Goal: Task Accomplishment & Management: Manage account settings

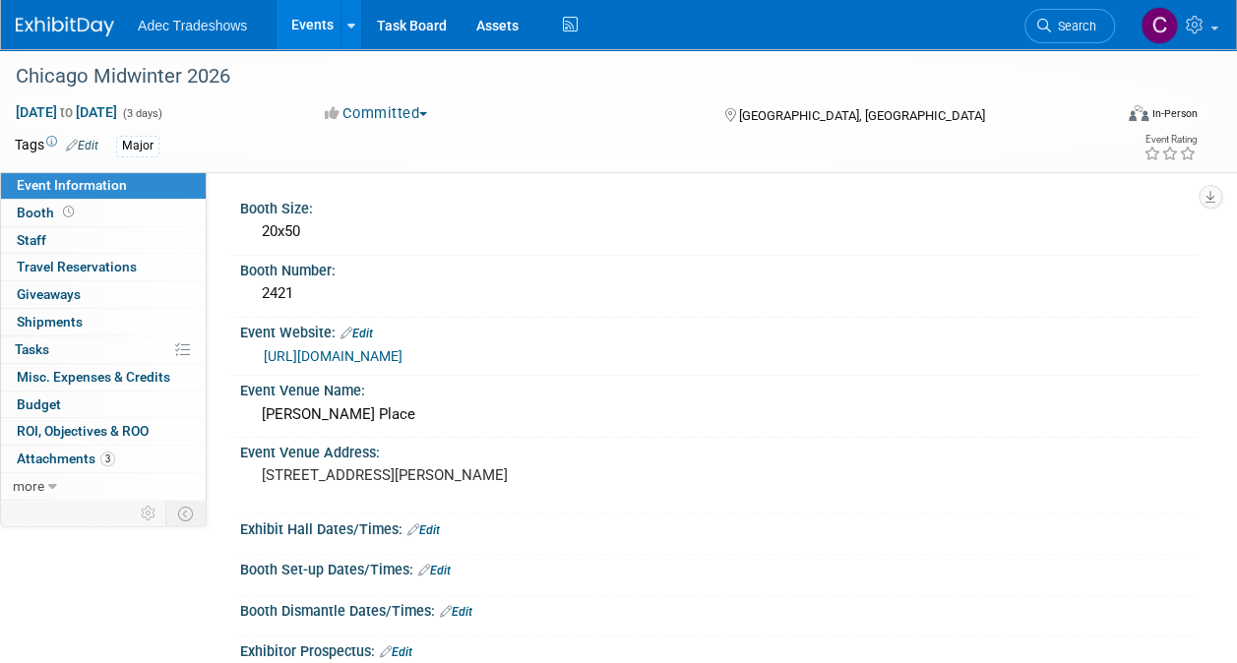
click at [299, 24] on link "Events" at bounding box center [312, 24] width 72 height 49
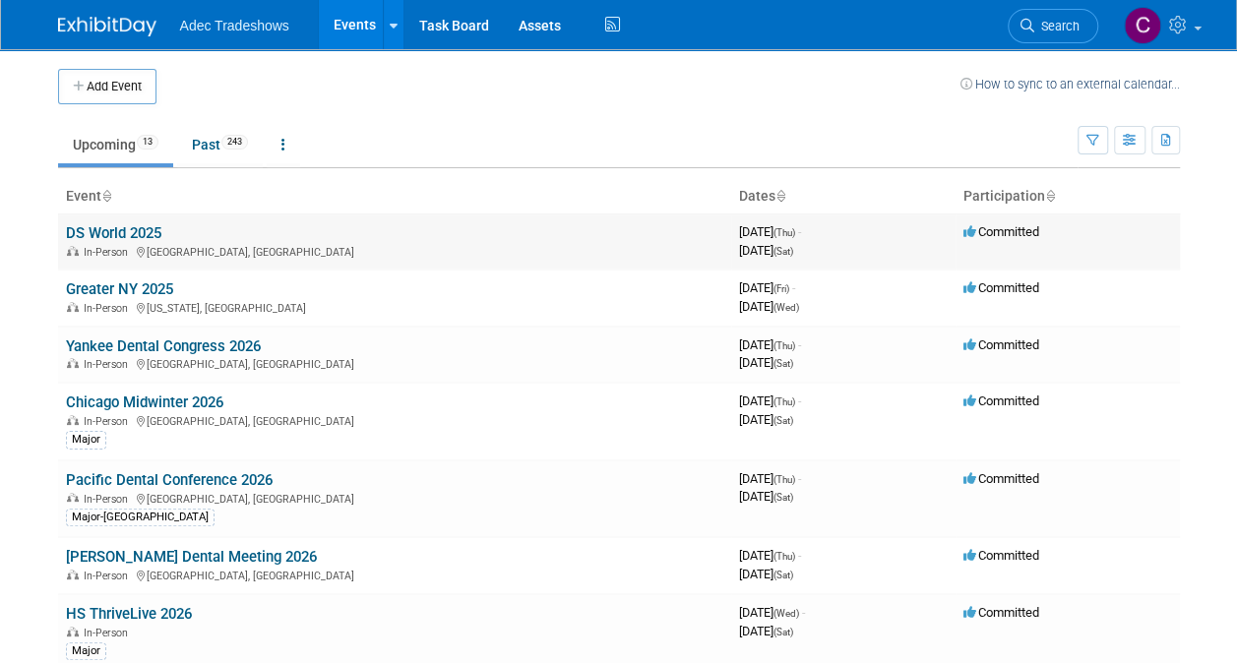
click at [140, 224] on link "DS World 2025" at bounding box center [113, 233] width 95 height 18
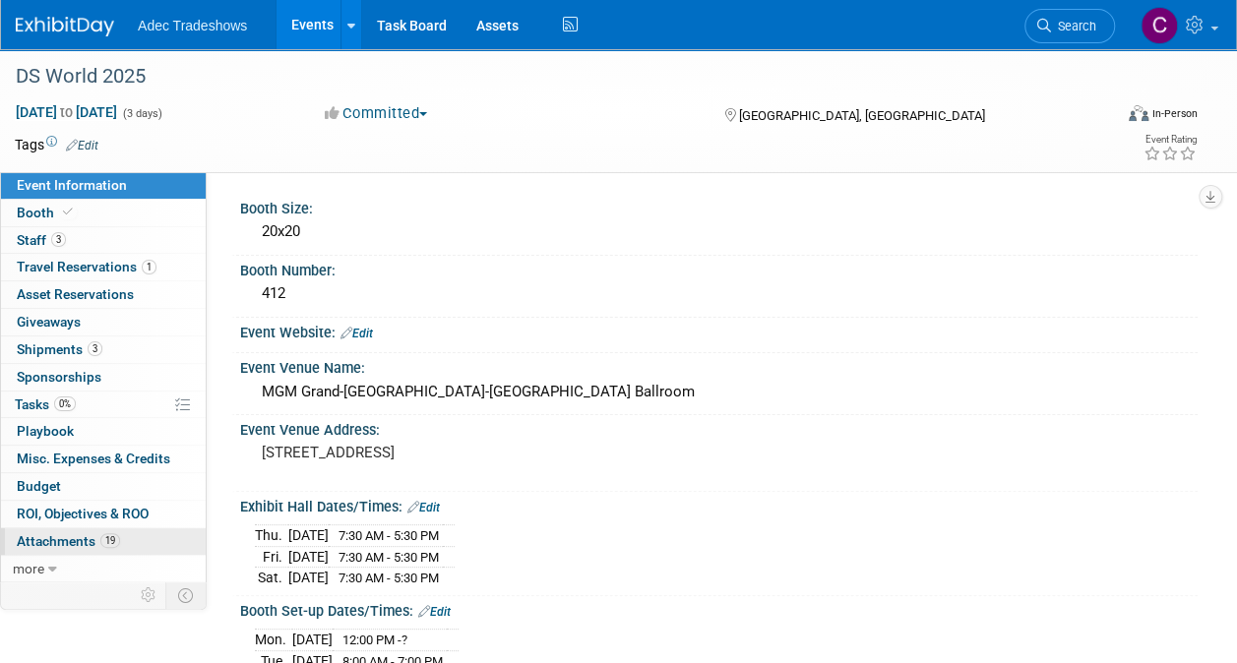
click at [112, 537] on span "19" at bounding box center [110, 540] width 20 height 15
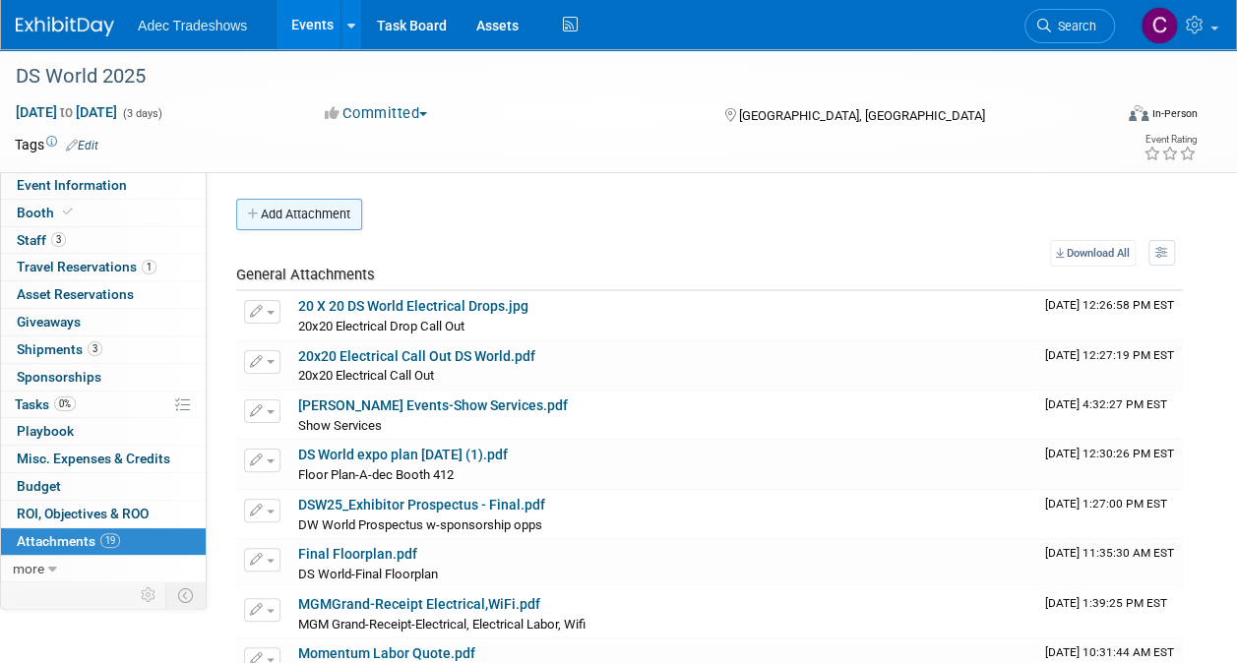
click at [309, 225] on button "Add Attachment" at bounding box center [299, 214] width 126 height 31
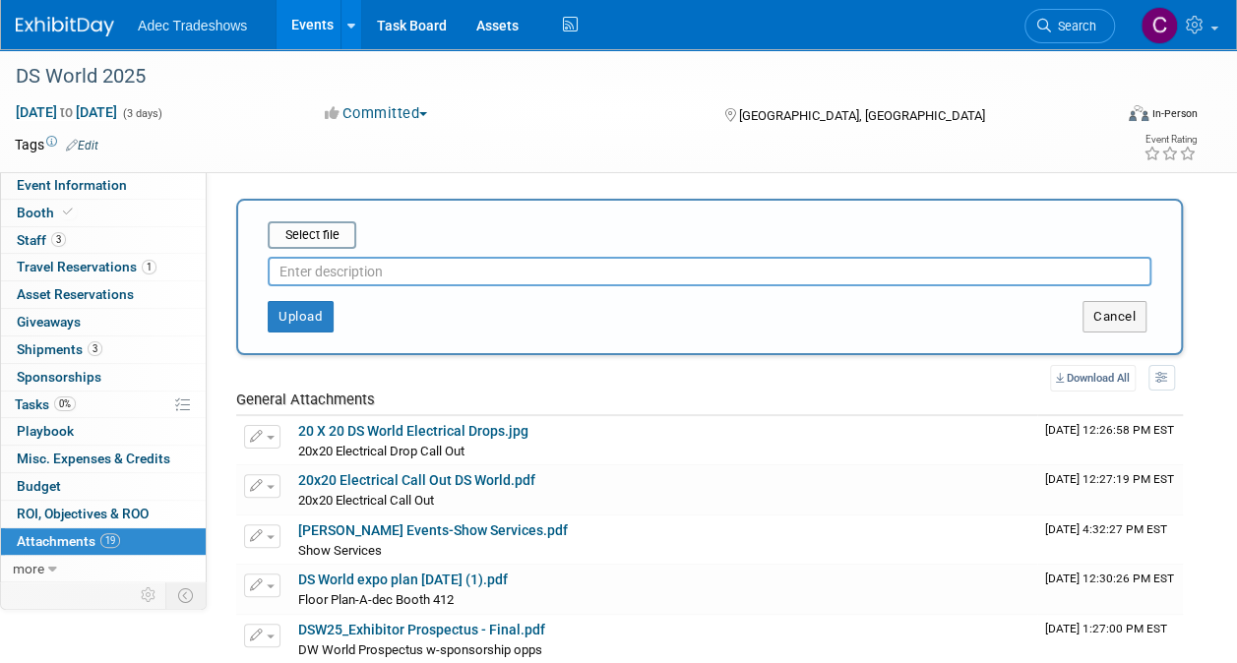
click at [309, 225] on input "file" at bounding box center [237, 235] width 234 height 24
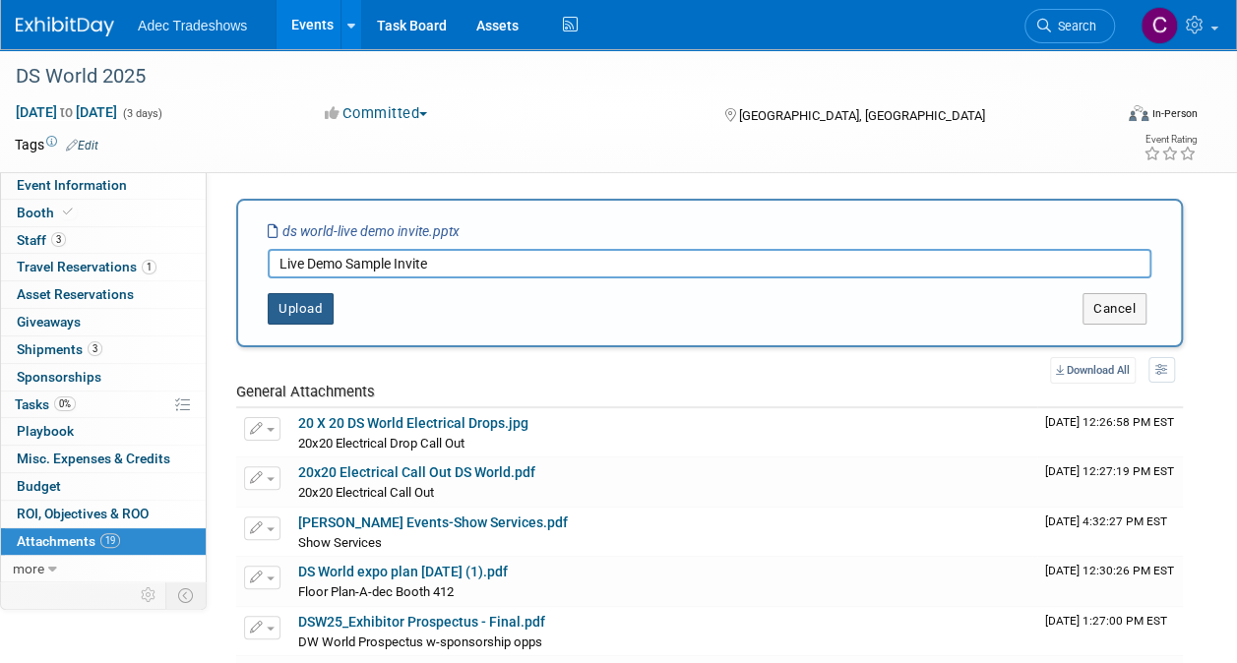
type input "Live Demo Sample Invite"
click at [321, 315] on button "Upload" at bounding box center [301, 308] width 66 height 31
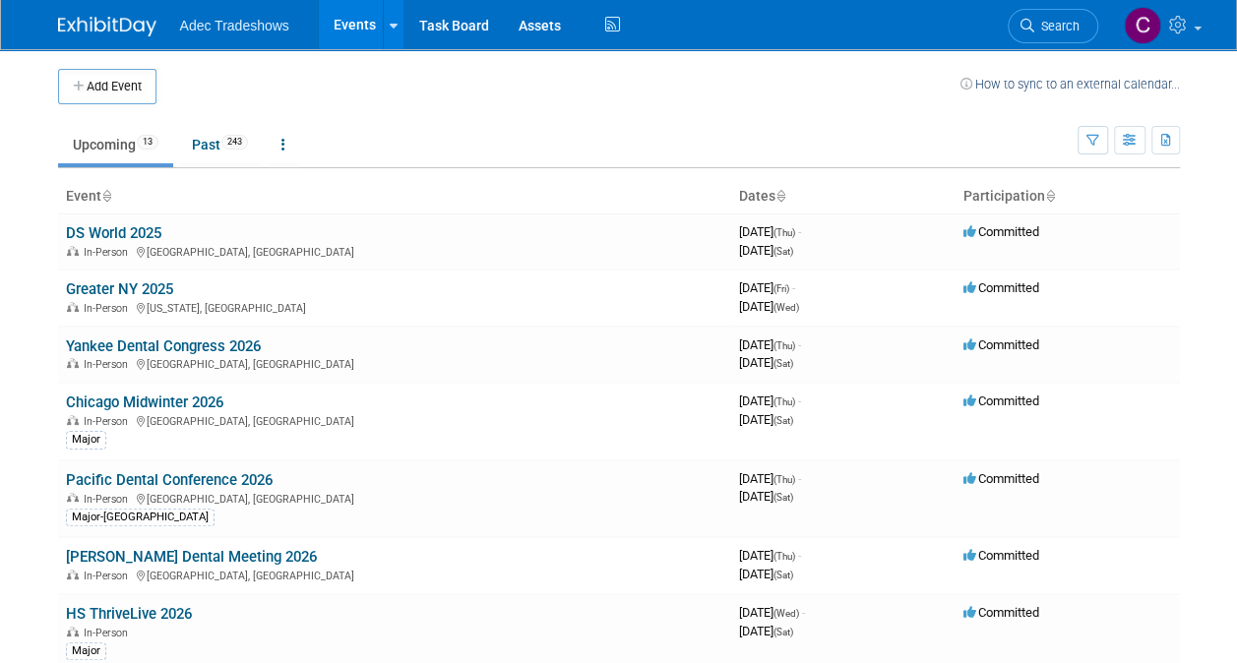
click at [149, 396] on link "Chicago Midwinter 2026" at bounding box center [144, 403] width 157 height 18
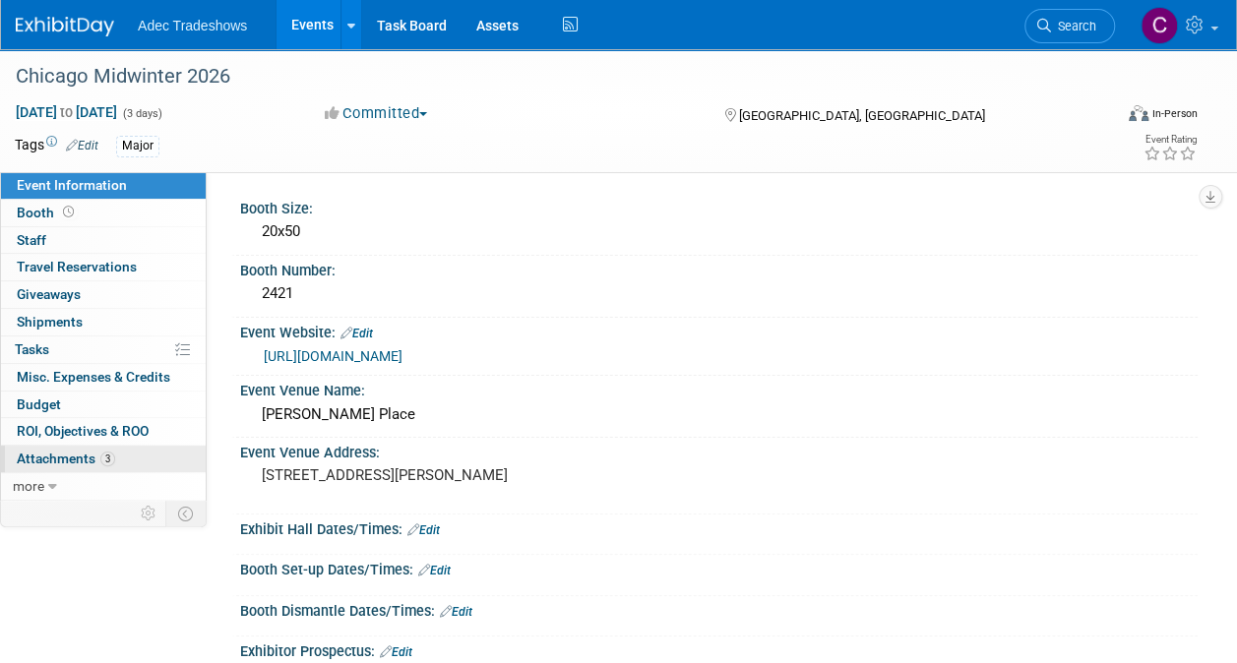
click at [131, 454] on link "3 Attachments 3" at bounding box center [103, 459] width 205 height 27
